Goal: Information Seeking & Learning: Learn about a topic

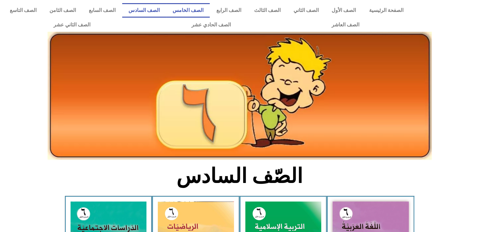
click at [210, 8] on link "الصف الخامس" at bounding box center [187, 10] width 43 height 14
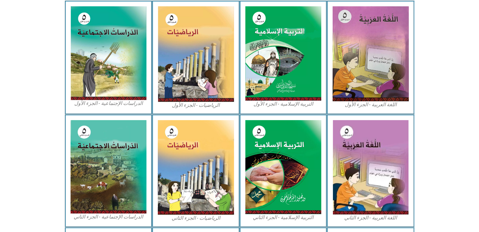
scroll to position [199, 0]
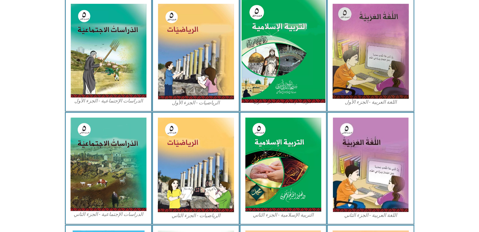
click at [278, 62] on img at bounding box center [283, 51] width 84 height 104
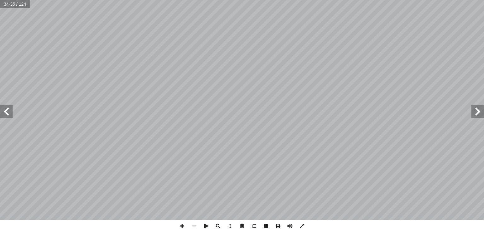
click at [11, 117] on span at bounding box center [6, 112] width 13 height 13
click at [479, 113] on span at bounding box center [477, 112] width 13 height 13
click at [9, 114] on span at bounding box center [6, 112] width 13 height 13
